Goal: Information Seeking & Learning: Learn about a topic

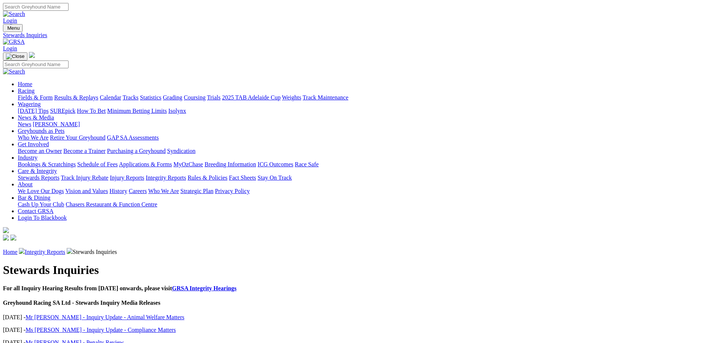
click at [57, 168] on link "Care & Integrity" at bounding box center [37, 171] width 39 height 6
click at [228, 174] on link "Rules & Policies" at bounding box center [208, 177] width 40 height 6
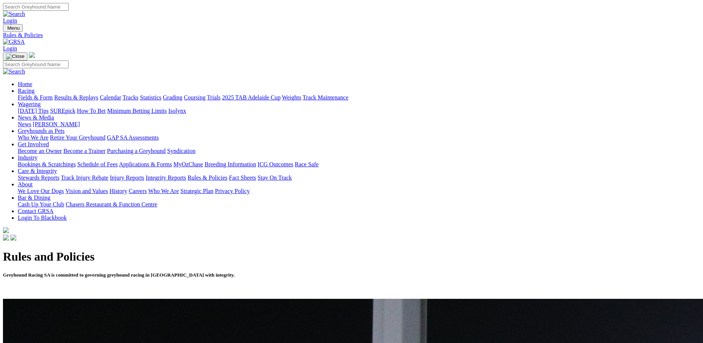
click at [182, 94] on link "Grading" at bounding box center [172, 97] width 19 height 6
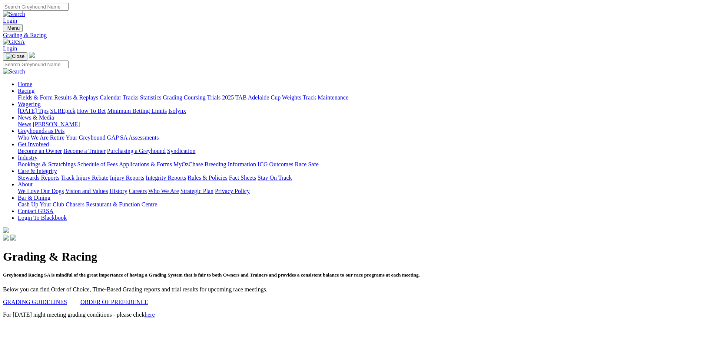
click at [44, 242] on div "Grading & Racing Greyhound Racing SA is mindful of the great importance of havi…" at bounding box center [352, 286] width 698 height 89
